Goal: Information Seeking & Learning: Learn about a topic

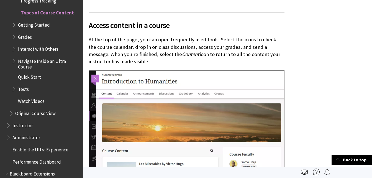
scroll to position [342, 0]
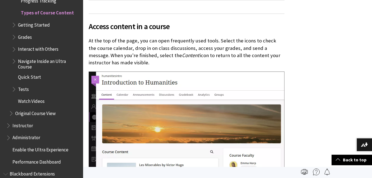
click at [39, 47] on span "Interact with Others" at bounding box center [38, 48] width 40 height 7
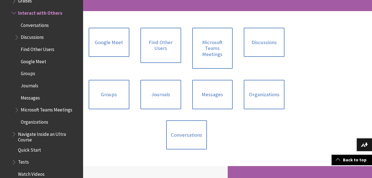
scroll to position [105, 0]
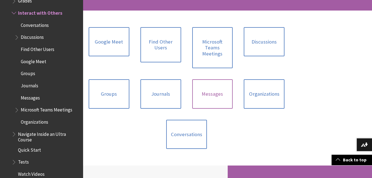
click at [217, 95] on link "Messages" at bounding box center [212, 93] width 41 height 29
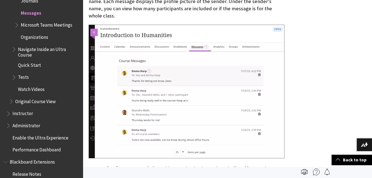
scroll to position [903, 0]
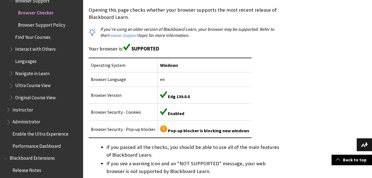
scroll to position [126, 0]
click at [221, 89] on td "Edg 139.0.0" at bounding box center [205, 94] width 94 height 17
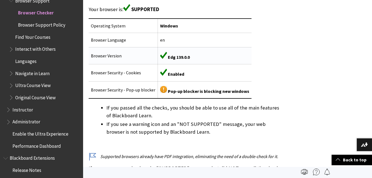
scroll to position [164, 0]
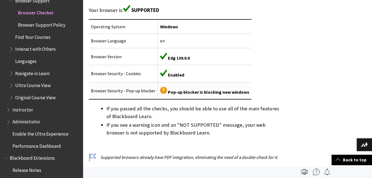
click at [182, 91] on span "Pop-up blocker is blocking new windows" at bounding box center [208, 92] width 81 height 6
click at [162, 90] on img at bounding box center [163, 90] width 7 height 7
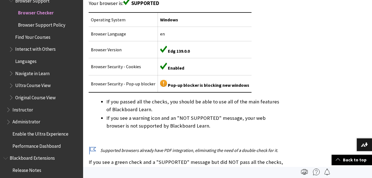
scroll to position [164, 0]
